Goal: Information Seeking & Learning: Learn about a topic

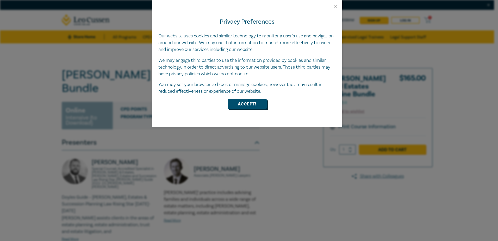
click at [242, 107] on button "Accept!" at bounding box center [246, 104] width 39 height 10
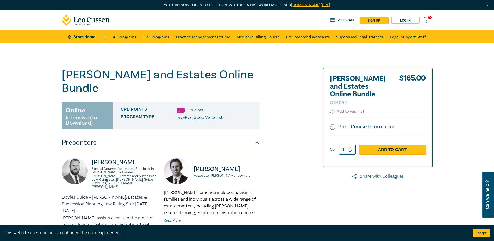
click at [128, 73] on h1 "[PERSON_NAME] and Estates Online Bundle O24054" at bounding box center [161, 81] width 198 height 27
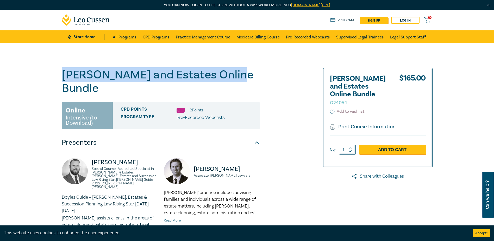
drag, startPoint x: 64, startPoint y: 71, endPoint x: 260, endPoint y: 76, distance: 196.0
click at [260, 76] on div "[PERSON_NAME] and Estates Online Bundle O24054 Online Intensive (to Download) C…" at bounding box center [184, 226] width 251 height 317
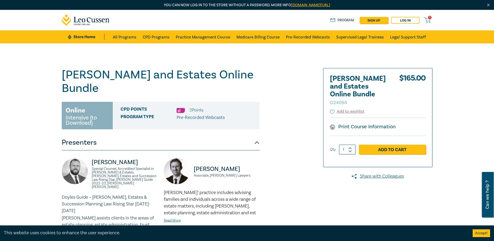
drag, startPoint x: 127, startPoint y: 95, endPoint x: 119, endPoint y: 97, distance: 8.1
click at [126, 107] on span "CPD Points" at bounding box center [148, 110] width 56 height 7
drag, startPoint x: 119, startPoint y: 97, endPoint x: 153, endPoint y: 104, distance: 34.4
click at [153, 104] on div "CPD Points 2 Point s Program type Pre-Recorded Webcasts" at bounding box center [186, 116] width 147 height 28
drag, startPoint x: 153, startPoint y: 104, endPoint x: 140, endPoint y: 119, distance: 20.2
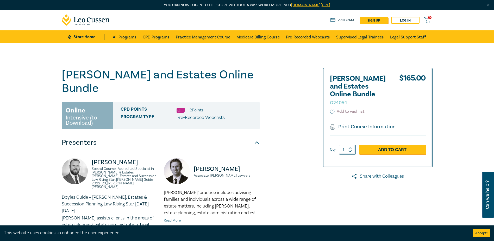
click at [140, 119] on div "[PERSON_NAME] and Estates Online Bundle O24054 Online Intensive (to Download) C…" at bounding box center [161, 226] width 198 height 317
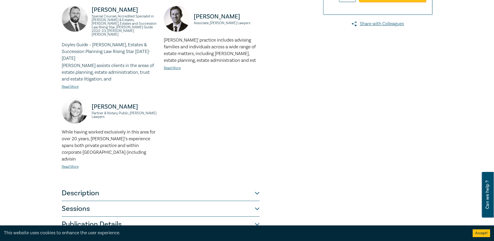
scroll to position [156, 0]
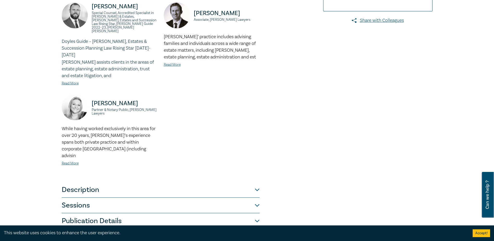
click at [122, 182] on button "Description" at bounding box center [161, 190] width 198 height 16
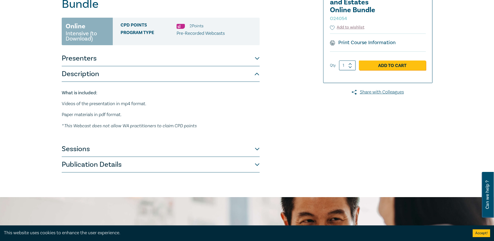
scroll to position [78, 0]
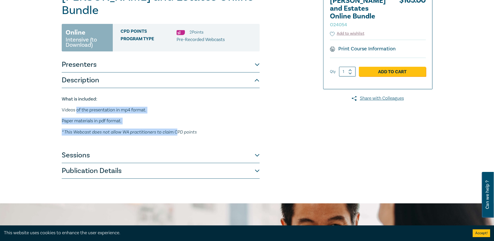
drag, startPoint x: 130, startPoint y: 97, endPoint x: 187, endPoint y: 113, distance: 59.1
click at [187, 113] on div "What is included: Videos of the presentation in mp4 format. Paper materials in …" at bounding box center [161, 116] width 198 height 40
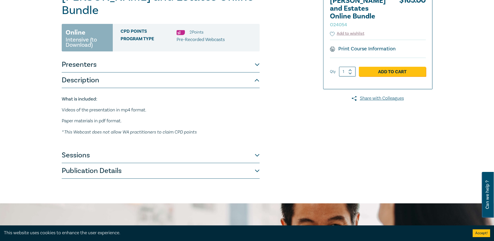
drag, startPoint x: 187, startPoint y: 113, endPoint x: 206, endPoint y: 117, distance: 20.2
click at [206, 129] on p "* This Webcast does not allow WA practitioners to claim CPD points" at bounding box center [161, 132] width 198 height 7
click at [135, 148] on button "Sessions" at bounding box center [161, 156] width 198 height 16
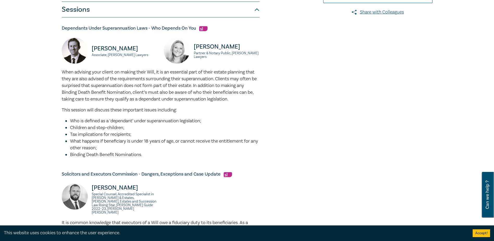
scroll to position [182, 0]
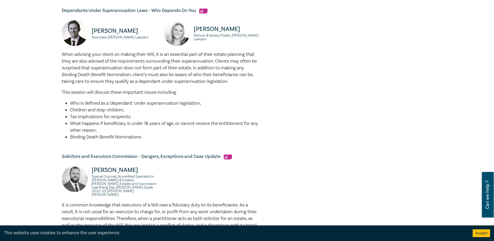
drag, startPoint x: 304, startPoint y: 116, endPoint x: 256, endPoint y: 91, distance: 54.9
click at [256, 100] on li "Who is defined as a ‘dependant’ under superannuation legislation;" at bounding box center [164, 103] width 189 height 7
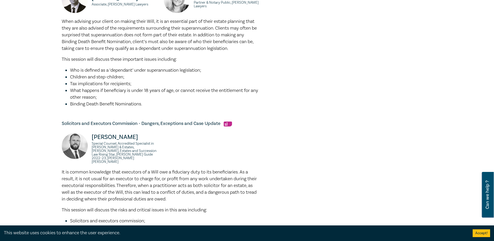
scroll to position [286, 0]
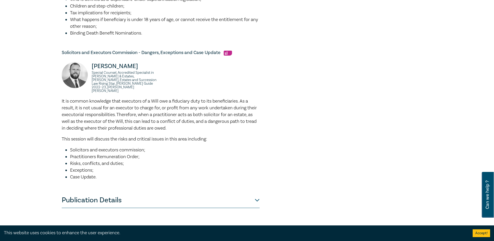
click at [116, 193] on button "Publication Details" at bounding box center [161, 201] width 198 height 16
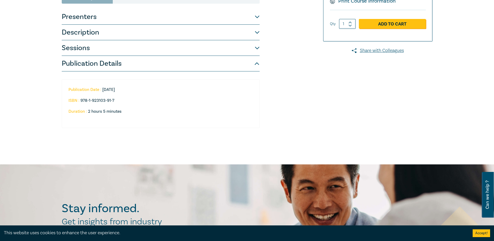
scroll to position [75, 0]
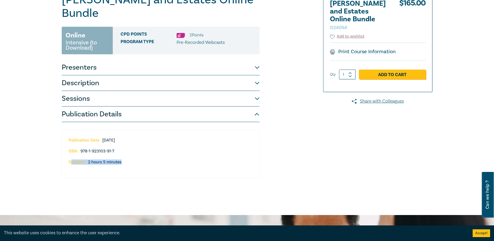
drag, startPoint x: 70, startPoint y: 148, endPoint x: 122, endPoint y: 147, distance: 51.8
click at [122, 160] on li "Duration : 2 hours 5 minutes" at bounding box center [159, 162] width 182 height 5
drag, startPoint x: 122, startPoint y: 147, endPoint x: 131, endPoint y: 150, distance: 9.3
click at [128, 160] on li "Duration : 2 hours 5 minutes" at bounding box center [159, 162] width 182 height 5
click at [131, 160] on li "Duration : 2 hours 5 minutes" at bounding box center [159, 162] width 182 height 5
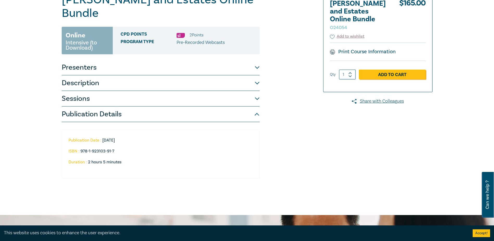
click at [155, 130] on div "Publication Date : [DATE] ISBN : 978-1-923103-91-7 Duration : 2 hours 5 minutes" at bounding box center [161, 154] width 198 height 49
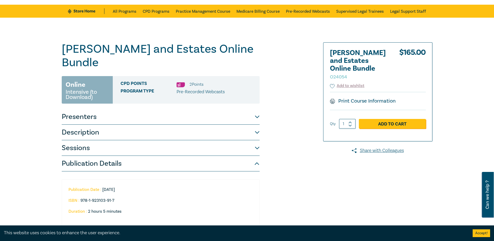
scroll to position [0, 0]
